Goal: Find specific page/section: Find specific page/section

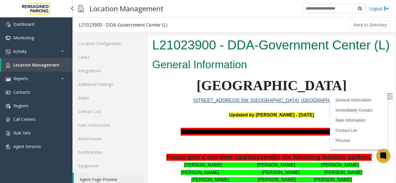
click at [35, 66] on span "Location Management" at bounding box center [36, 65] width 46 height 6
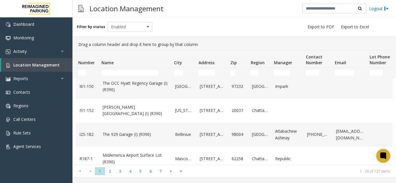
scroll to position [174, 0]
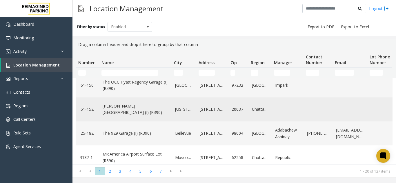
click at [140, 111] on link "[PERSON_NAME][GEOGRAPHIC_DATA] (I) (R390)" at bounding box center [135, 109] width 65 height 13
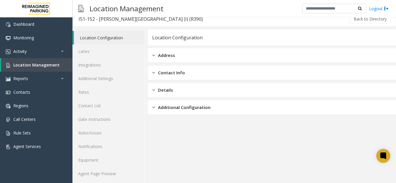
scroll to position [8, 0]
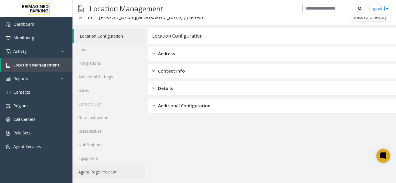
click at [84, 174] on link "Agent Page Preview" at bounding box center [108, 172] width 72 height 14
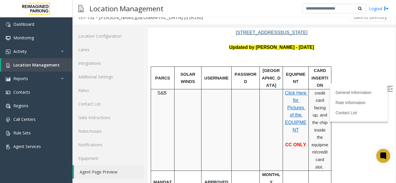
scroll to position [58, 0]
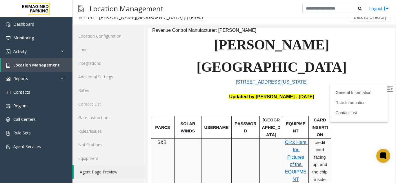
click at [387, 91] on img at bounding box center [390, 89] width 6 height 6
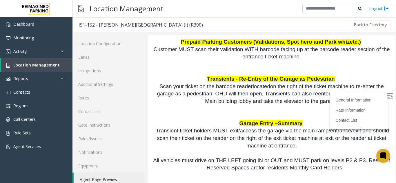
scroll to position [724, 0]
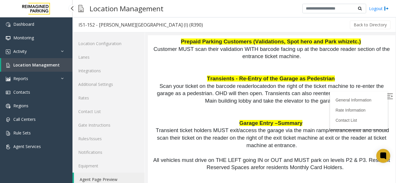
click at [23, 65] on span "Location Management" at bounding box center [36, 65] width 46 height 6
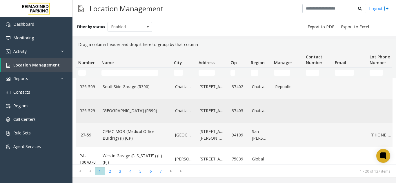
scroll to position [290, 0]
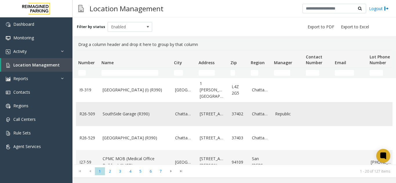
click at [102, 112] on td "SouthSide Garage (R390)" at bounding box center [135, 114] width 72 height 24
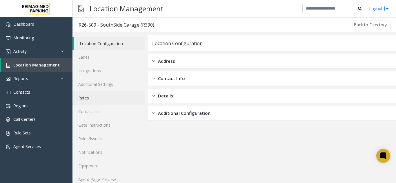
scroll to position [8, 0]
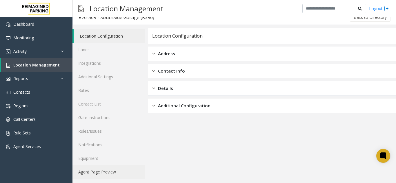
click at [96, 176] on link "Agent Page Preview" at bounding box center [108, 172] width 72 height 14
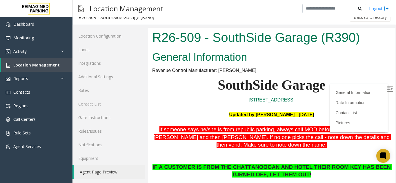
scroll to position [58, 0]
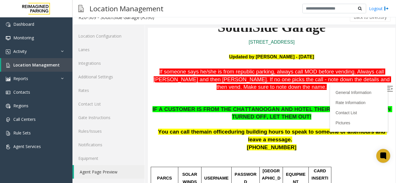
click at [387, 90] on img at bounding box center [390, 89] width 6 height 6
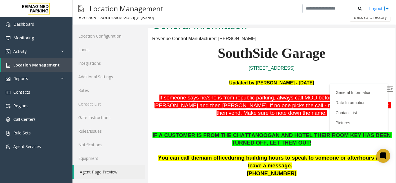
scroll to position [29, 0]
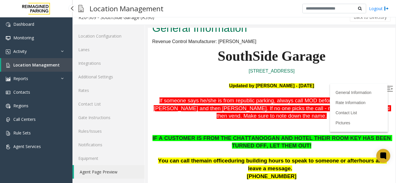
click at [33, 63] on span "Location Management" at bounding box center [36, 65] width 46 height 6
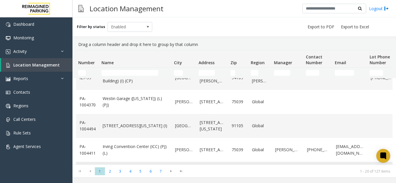
scroll to position [400, 0]
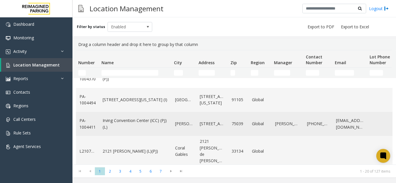
click at [125, 121] on link "Irving Convention Center (ICC) (PJ) (L)" at bounding box center [135, 124] width 65 height 13
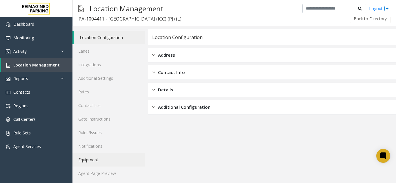
scroll to position [8, 0]
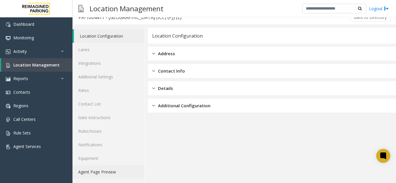
click at [123, 169] on link "Agent Page Preview" at bounding box center [108, 172] width 72 height 14
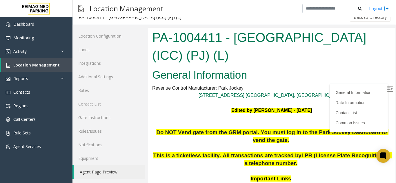
click at [387, 88] on img at bounding box center [390, 89] width 6 height 6
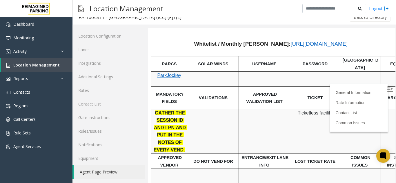
scroll to position [174, 0]
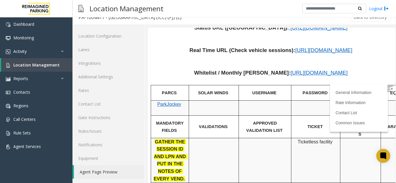
click at [295, 47] on span "[URL][DOMAIN_NAME]" at bounding box center [323, 50] width 57 height 6
click at [33, 63] on span "Location Management" at bounding box center [36, 65] width 46 height 6
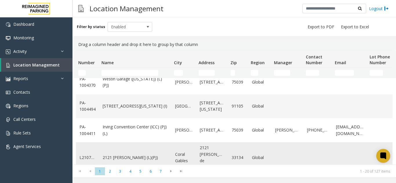
scroll to position [400, 0]
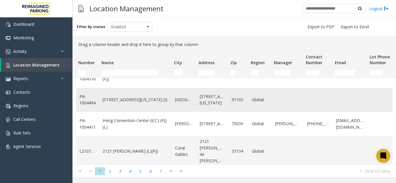
click at [113, 102] on link "[STREET_ADDRESS][US_STATE] (I)" at bounding box center [135, 100] width 65 height 6
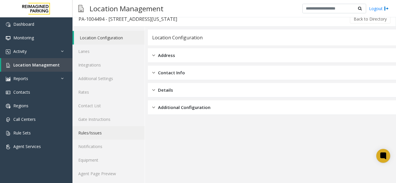
scroll to position [8, 0]
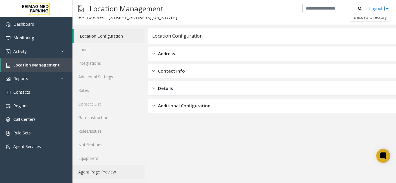
click at [102, 171] on link "Agent Page Preview" at bounding box center [108, 172] width 72 height 14
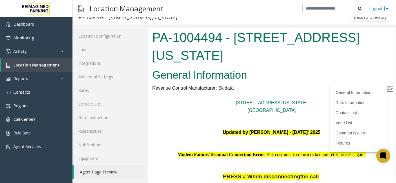
click at [387, 88] on img at bounding box center [390, 89] width 6 height 6
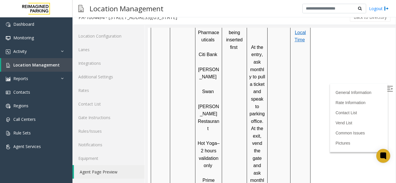
scroll to position [464, 0]
